Goal: Navigation & Orientation: Go to known website

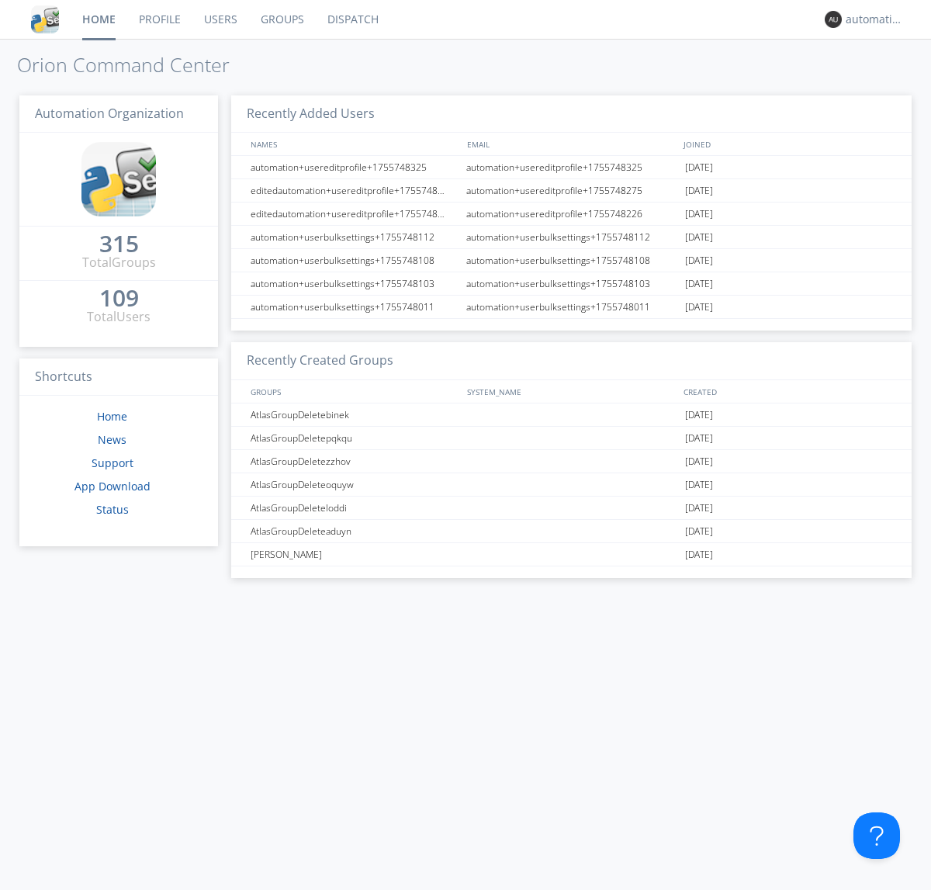
click at [352, 19] on link "Dispatch" at bounding box center [353, 19] width 75 height 39
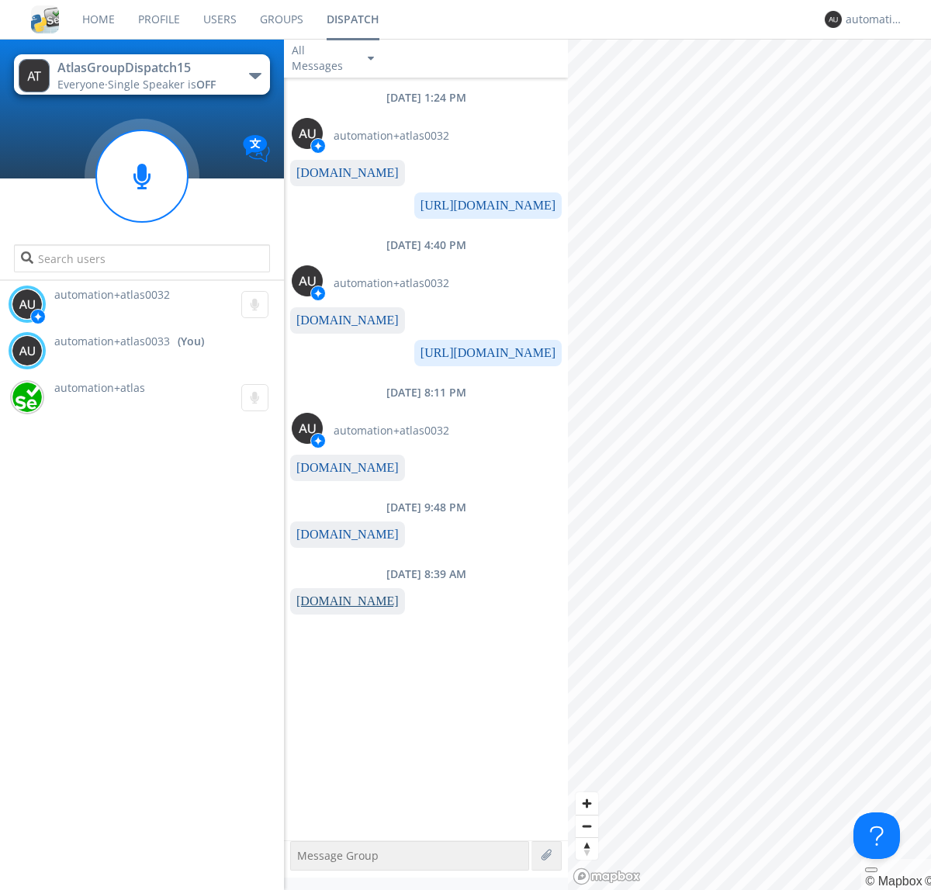
click at [340, 601] on link "www.orionlabs.io" at bounding box center [347, 600] width 102 height 13
type textarea "https://www.orionlabs.io"
click at [871, 19] on div "automation+atlas0033" at bounding box center [875, 20] width 58 height 16
